Goal: Information Seeking & Learning: Learn about a topic

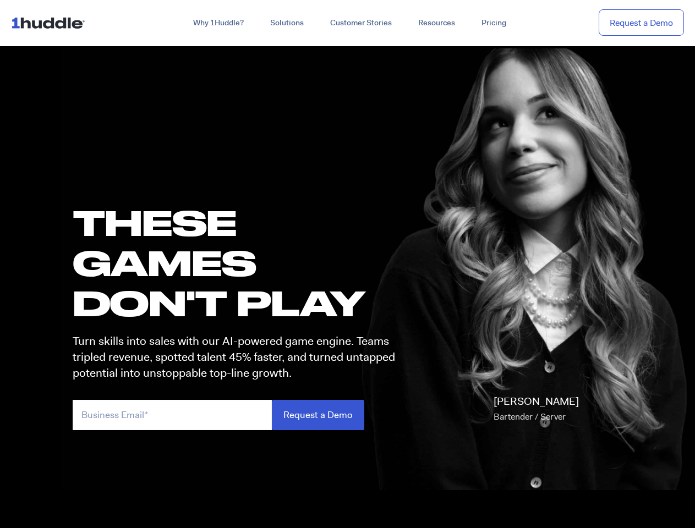
click at [347, 264] on h1 "these GAMES DON'T PLAY" at bounding box center [239, 262] width 332 height 121
click at [217, 23] on link "Why 1Huddle?" at bounding box center [218, 23] width 77 height 20
click at [286, 23] on link "Solutions" at bounding box center [287, 23] width 60 height 20
click at [436, 23] on link "Resources" at bounding box center [436, 23] width 63 height 20
click at [239, 415] on input "email" at bounding box center [172, 415] width 199 height 30
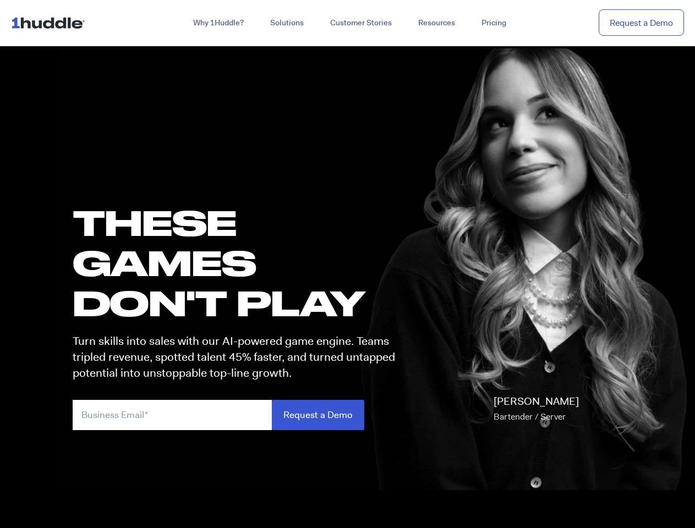
click at [317, 415] on input "Request a Demo" at bounding box center [318, 415] width 92 height 30
